Goal: Find specific page/section: Find specific page/section

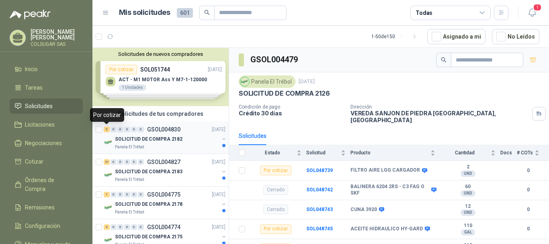
click at [107, 131] on div "3" at bounding box center [107, 130] width 6 height 6
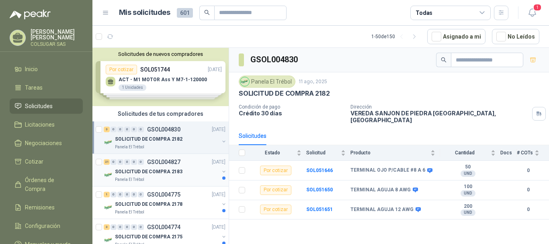
click at [106, 160] on div "21" at bounding box center [107, 162] width 6 height 6
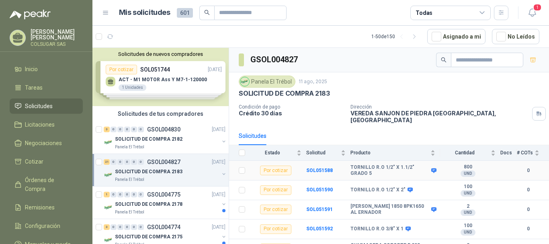
scroll to position [40, 0]
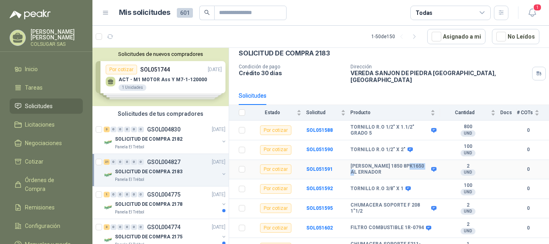
drag, startPoint x: 353, startPoint y: 166, endPoint x: 371, endPoint y: 164, distance: 18.1
click at [371, 164] on b "[PERSON_NAME] 1850 8PK1650 AL ERNADOR" at bounding box center [389, 169] width 79 height 12
copy b "8PK1650"
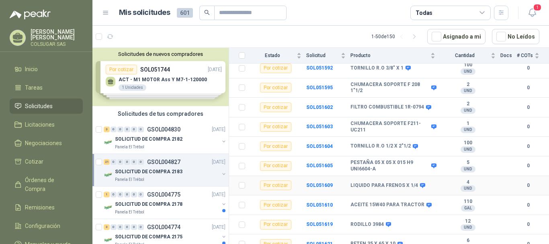
scroll to position [201, 0]
